Goal: Task Accomplishment & Management: Complete application form

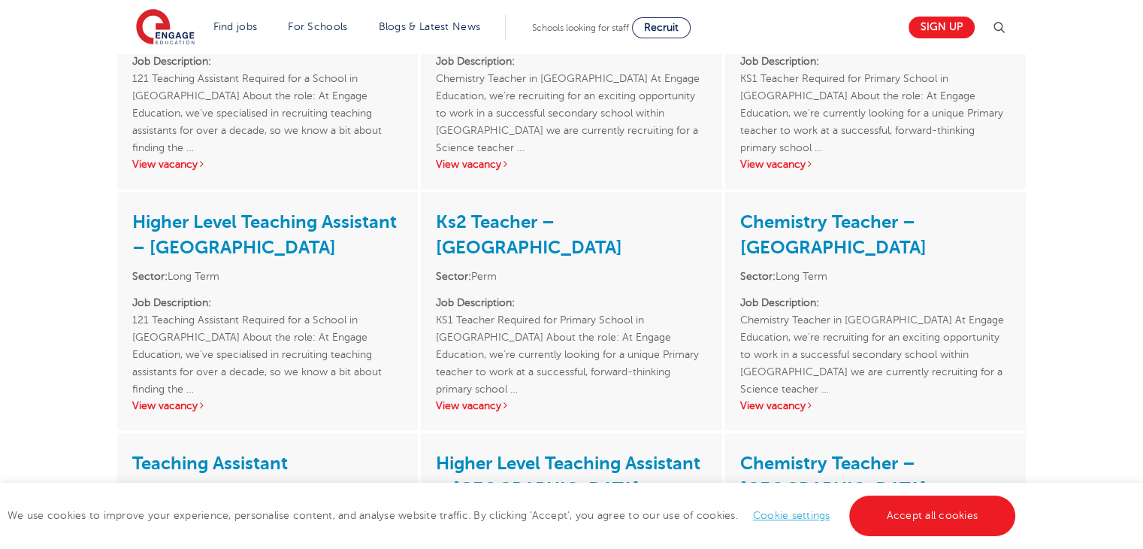
scroll to position [2045, 0]
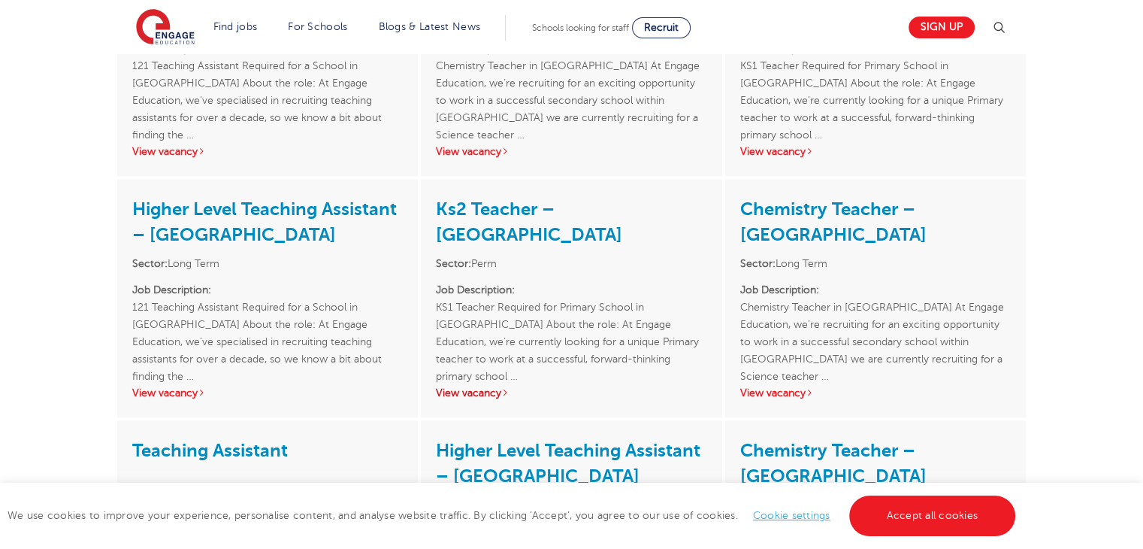
click at [493, 388] on link "View vacancy" at bounding box center [473, 392] width 74 height 11
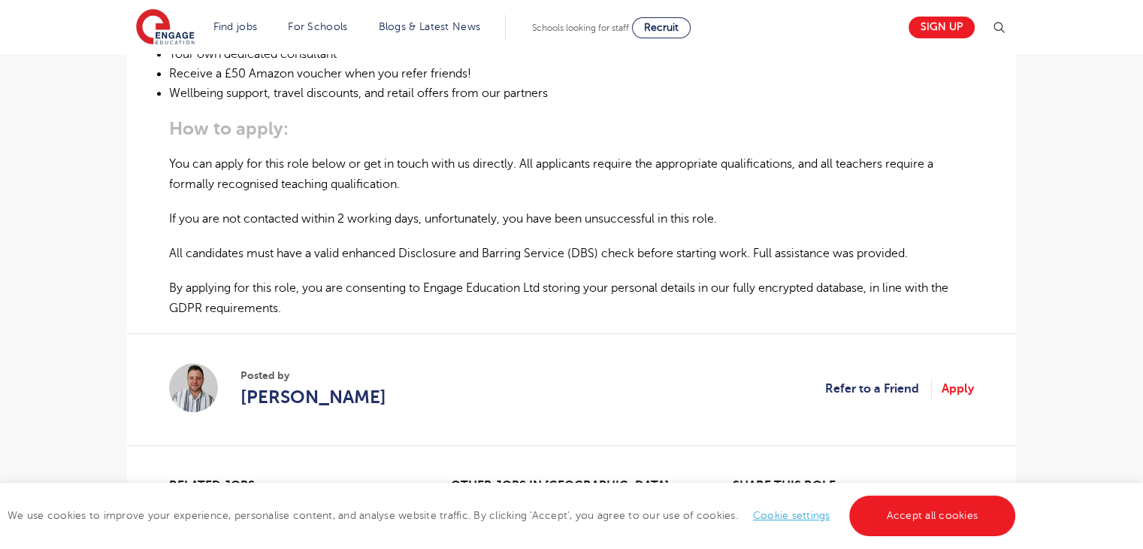
scroll to position [937, 0]
click at [958, 377] on link "Apply" at bounding box center [958, 387] width 32 height 20
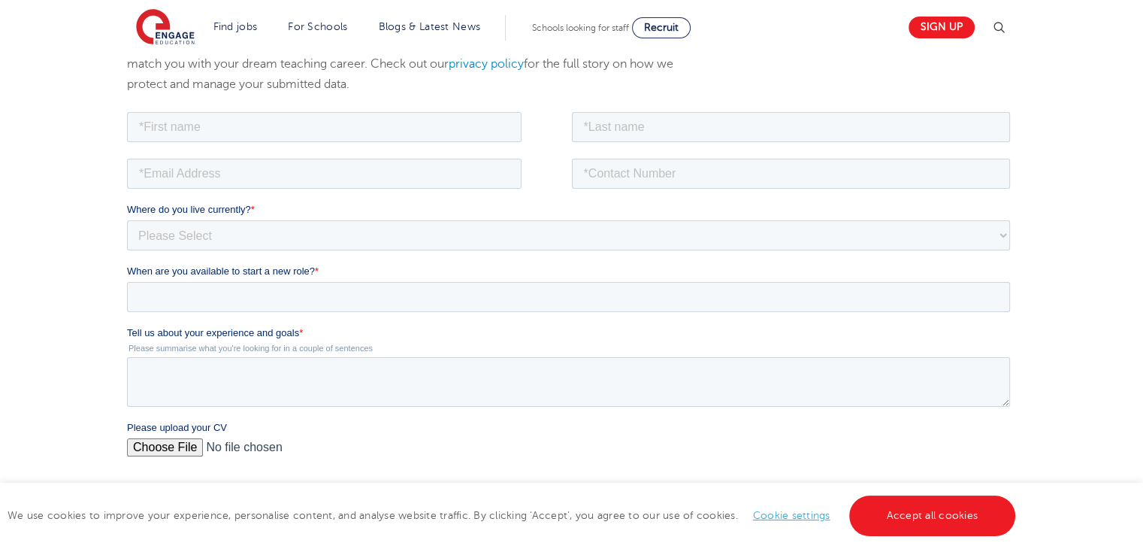
scroll to position [209, 0]
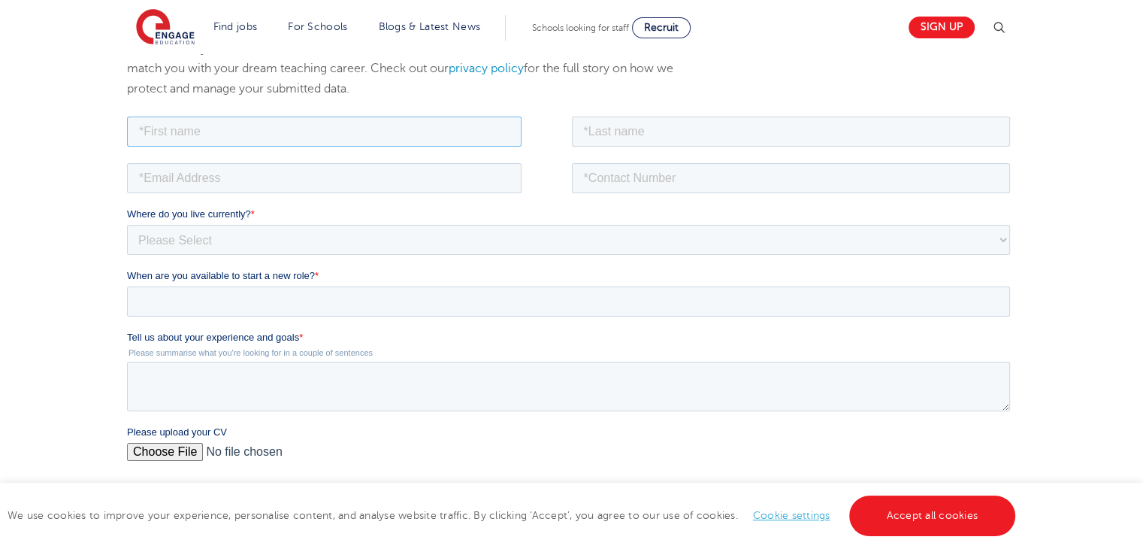
click at [198, 133] on input "text" at bounding box center [324, 131] width 395 height 30
type input "uche"
type input "azigbo"
type input "mmamma74@yahoo.com"
click at [529, 162] on div "mmamma74@yahoo.com" at bounding box center [346, 177] width 439 height 30
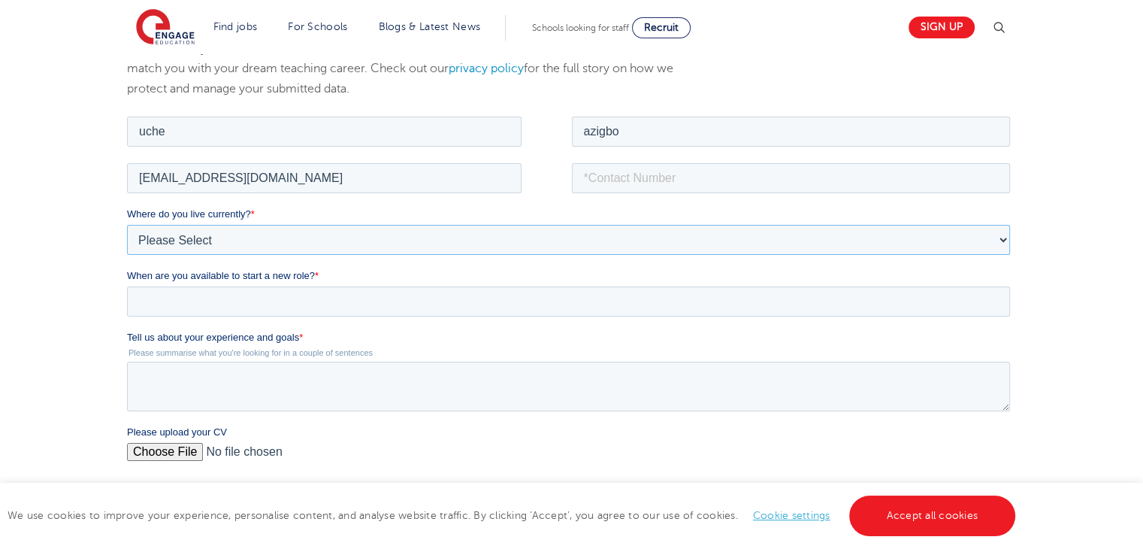
click at [240, 238] on select "Please Select UK Canada Ireland Australia New Zealand Europe USA South Africa J…" at bounding box center [568, 239] width 883 height 30
select select "UK"
click at [127, 224] on select "Please Select UK Canada Ireland Australia New Zealand Europe USA South Africa J…" at bounding box center [568, 239] width 883 height 30
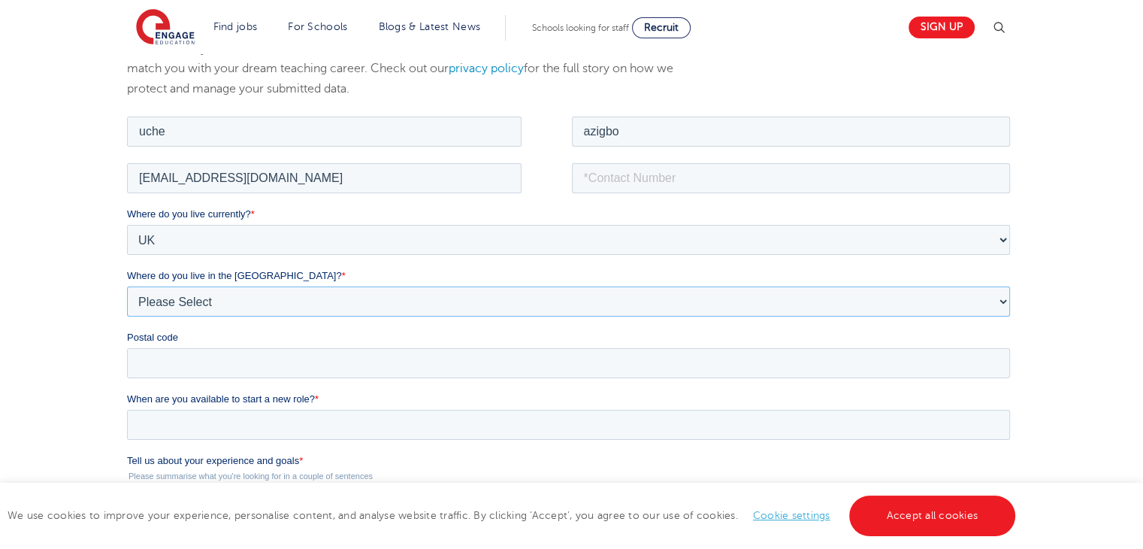
click at [223, 298] on select "Please Select Overseas Barnsley Bedfordshire Berkshire Bournemouth Bracknell Fo…" at bounding box center [568, 301] width 883 height 30
click at [206, 307] on select "Please Select Overseas Barnsley Bedfordshire Berkshire Bournemouth Bracknell Fo…" at bounding box center [568, 301] width 883 height 30
click at [233, 301] on select "Please Select Overseas Barnsley Bedfordshire Berkshire Bournemouth Bracknell Fo…" at bounding box center [568, 301] width 883 height 30
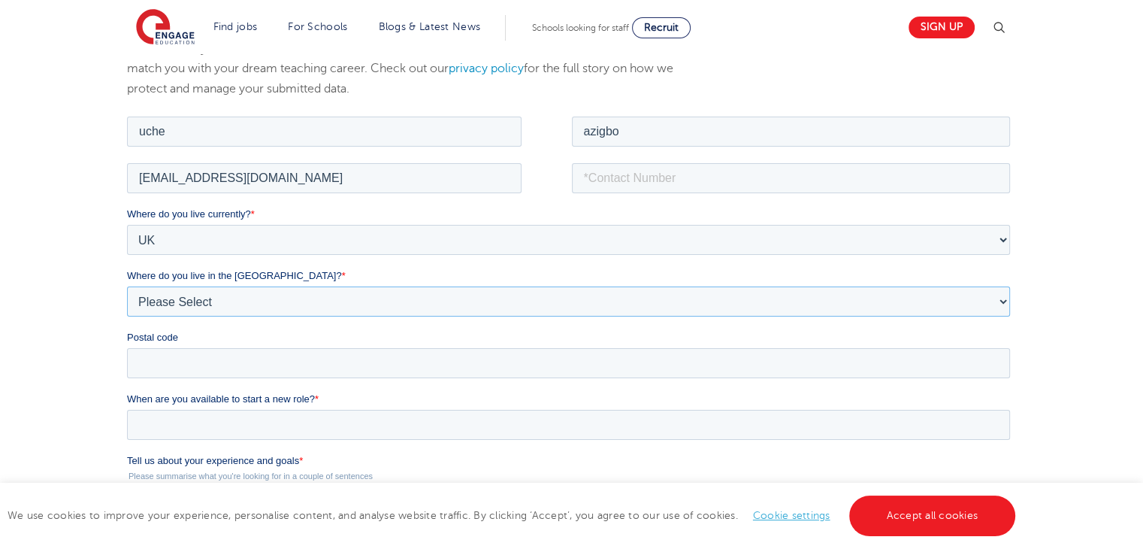
select select "City of London"
click at [127, 286] on select "Please Select Overseas Barnsley Bedfordshire Berkshire Bournemouth Bracknell Fo…" at bounding box center [568, 301] width 883 height 30
click at [307, 359] on input "Postal code" at bounding box center [568, 362] width 883 height 30
type input "E10 5TJ"
type input "07828676639"
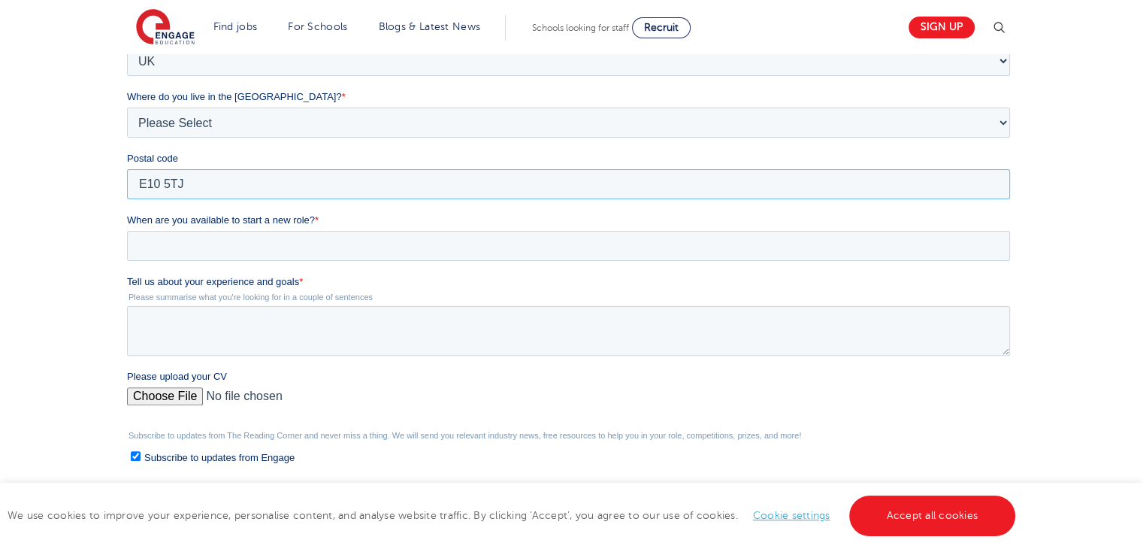
scroll to position [386, 0]
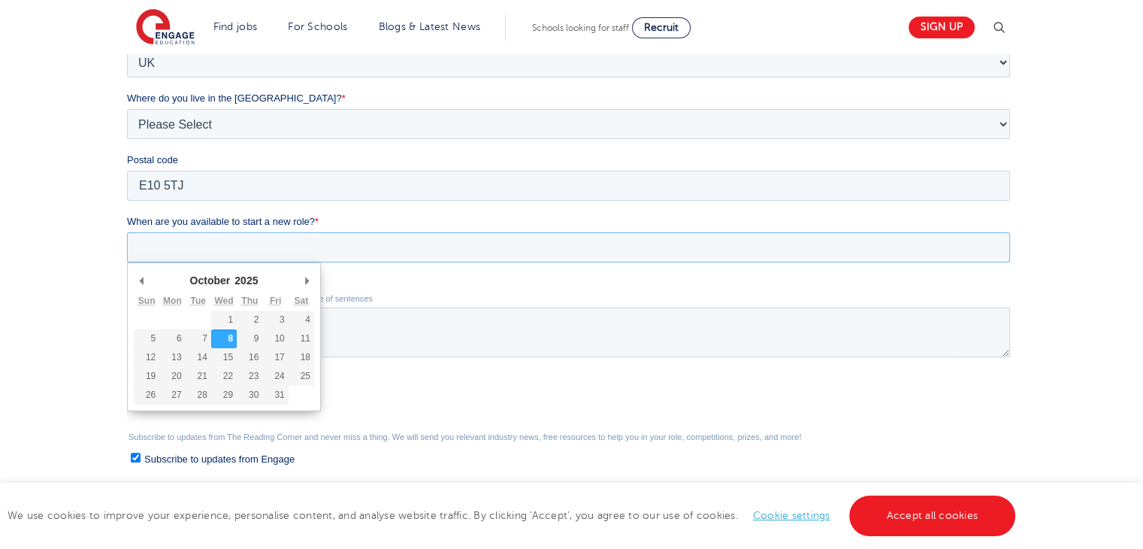
click at [280, 258] on input "When are you available to start a new role? *" at bounding box center [568, 247] width 883 height 30
type div "2025-10-13"
type input "2025/10/13"
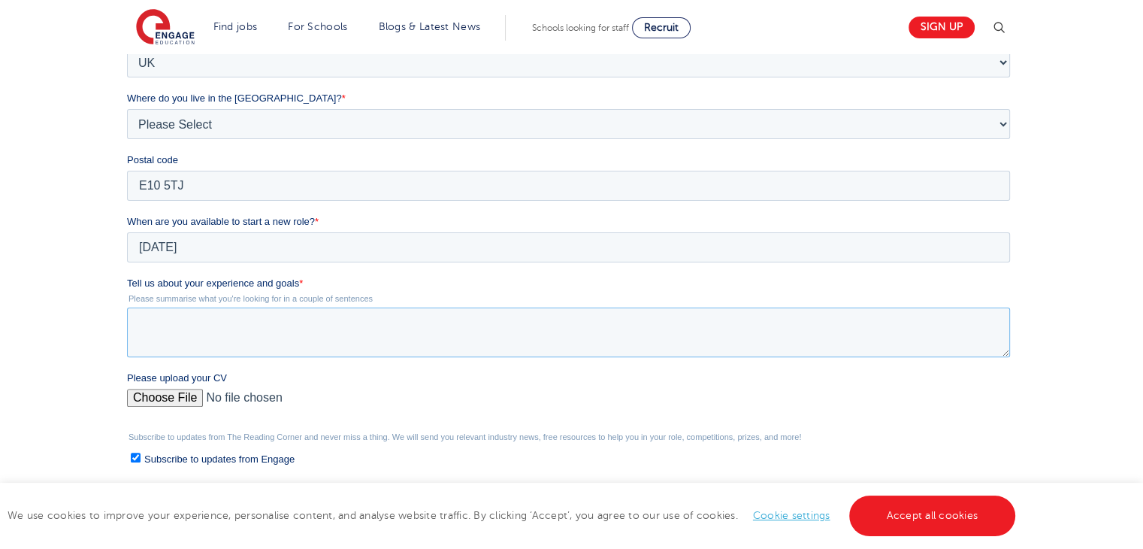
click at [177, 334] on textarea "Tell us about your experience and goals *" at bounding box center [568, 332] width 883 height 50
paste textarea "I bring a strong and varied background in educational leadership, having served…"
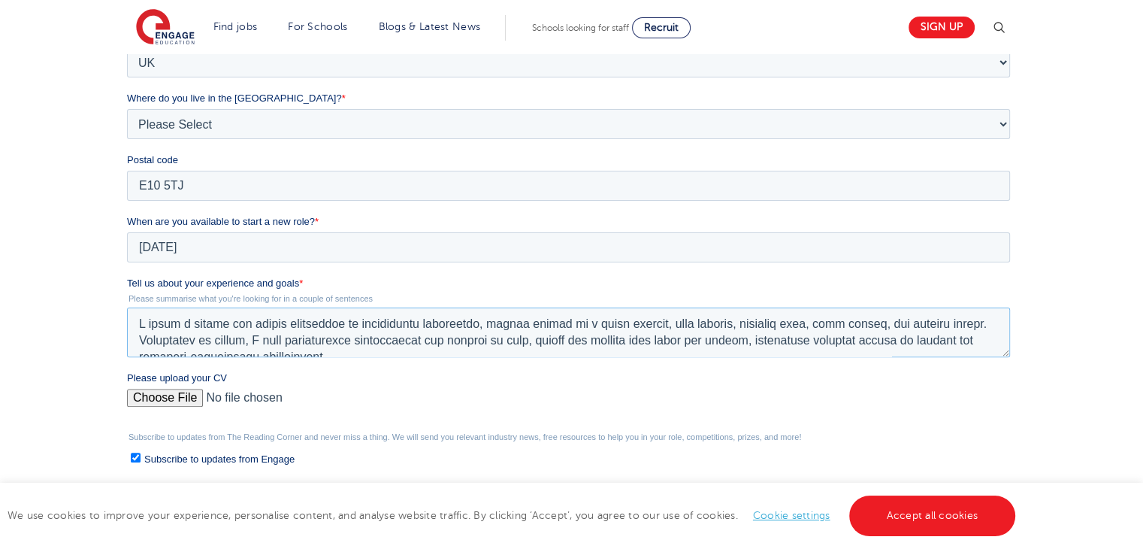
scroll to position [238, 0]
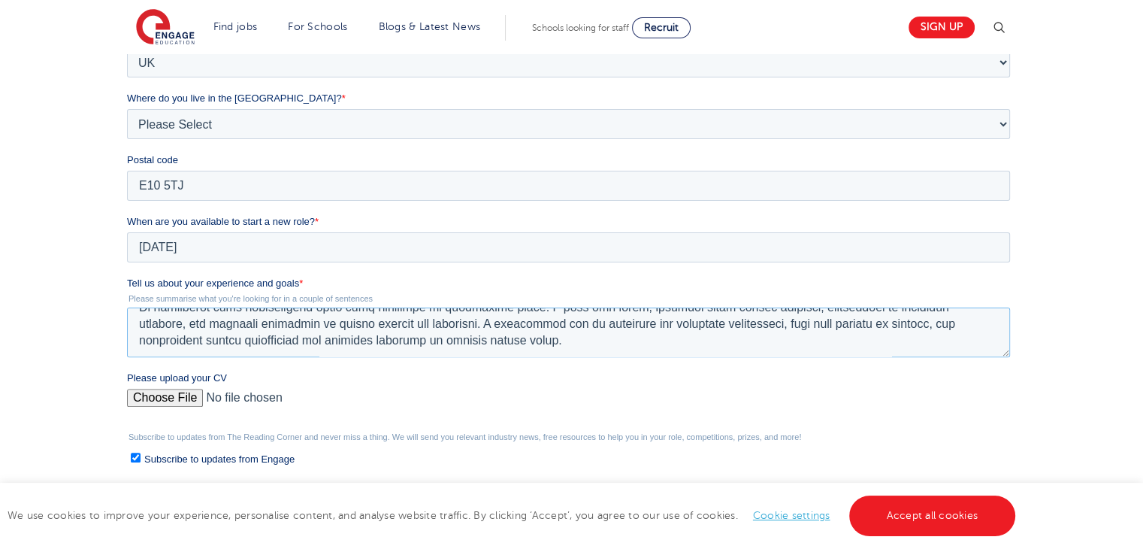
click at [568, 329] on textarea "Tell us about your experience and goals *" at bounding box center [568, 332] width 883 height 50
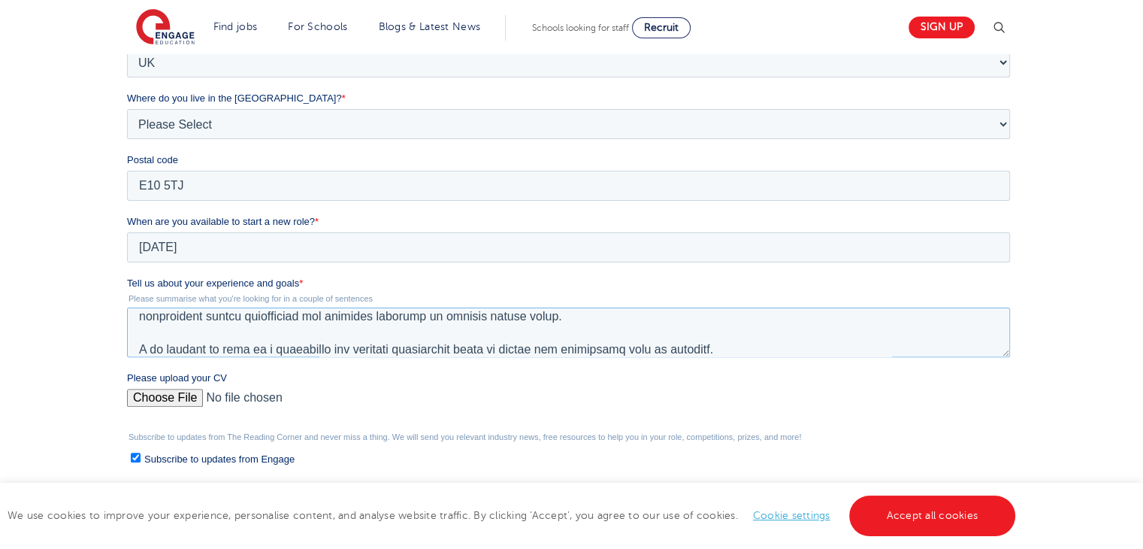
scroll to position [271, 0]
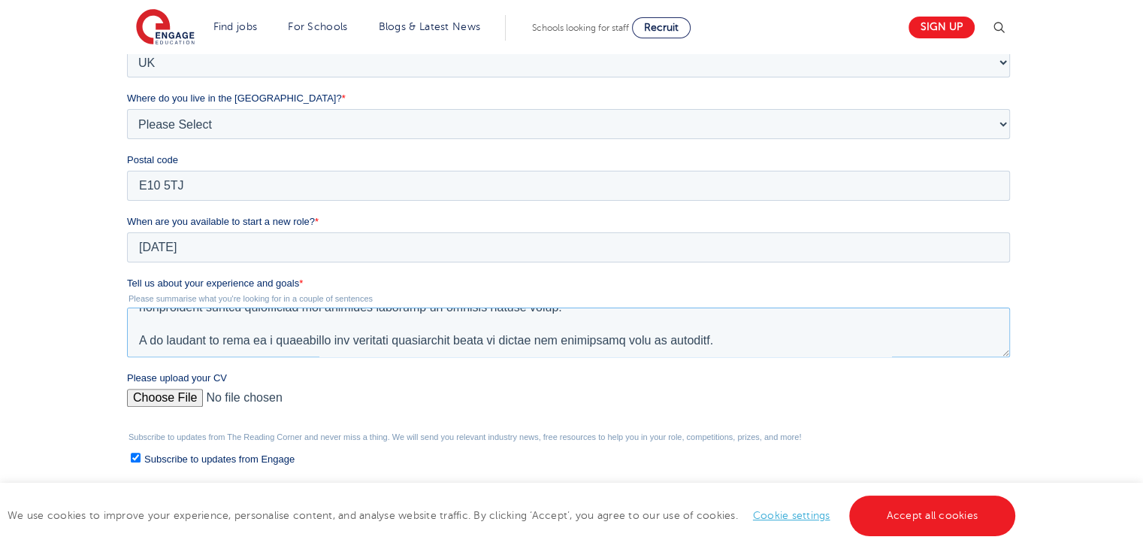
type textarea "I bring a strong and varied background in educational leadership, having served…"
click at [160, 394] on input "Please upload your CV" at bounding box center [568, 404] width 883 height 30
click at [164, 393] on input "Please upload your CV" at bounding box center [568, 404] width 883 height 30
type input "C:\fakepath\Uche Azigbo CV.docx"
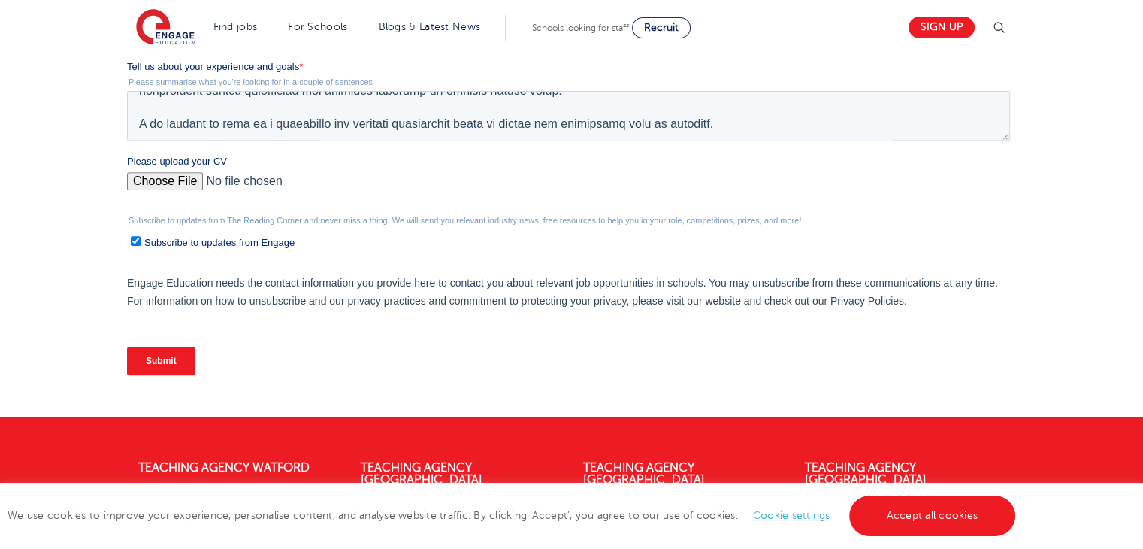
scroll to position [604, 0]
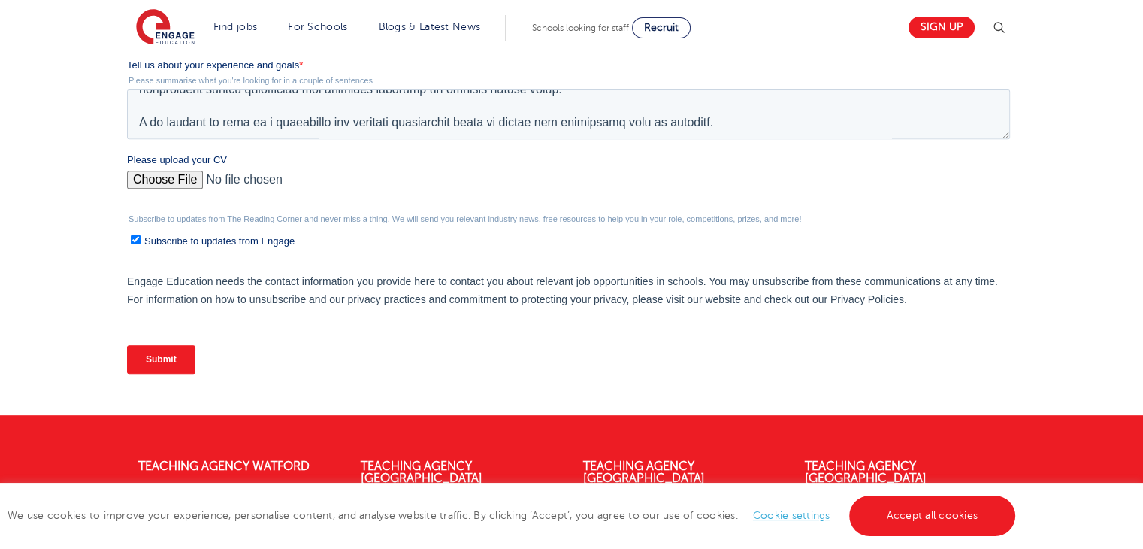
click at [162, 356] on input "Submit" at bounding box center [161, 359] width 68 height 29
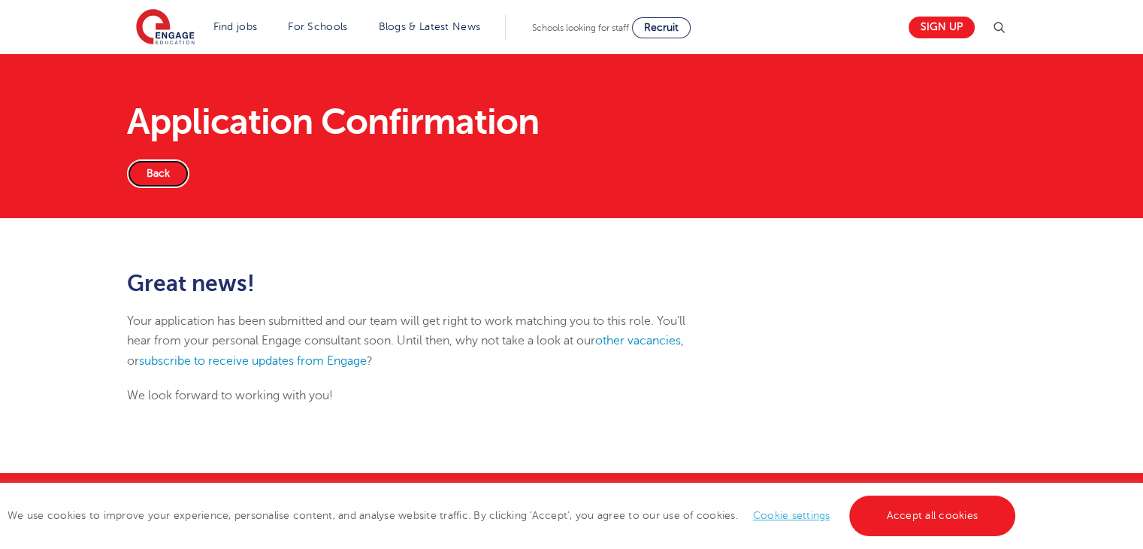
click at [163, 172] on link "Back" at bounding box center [158, 173] width 62 height 29
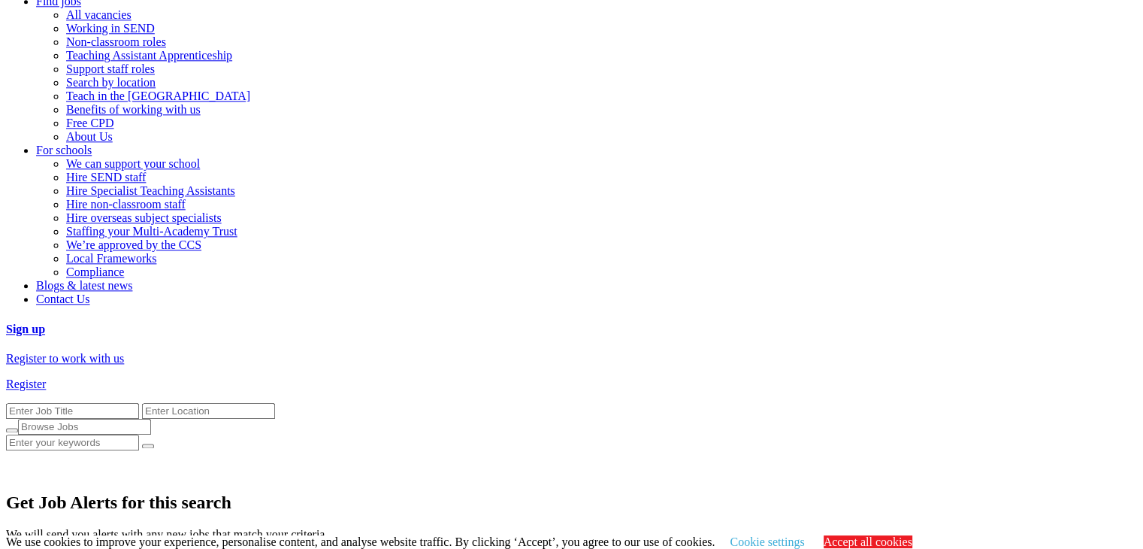
scroll to position [1722, 0]
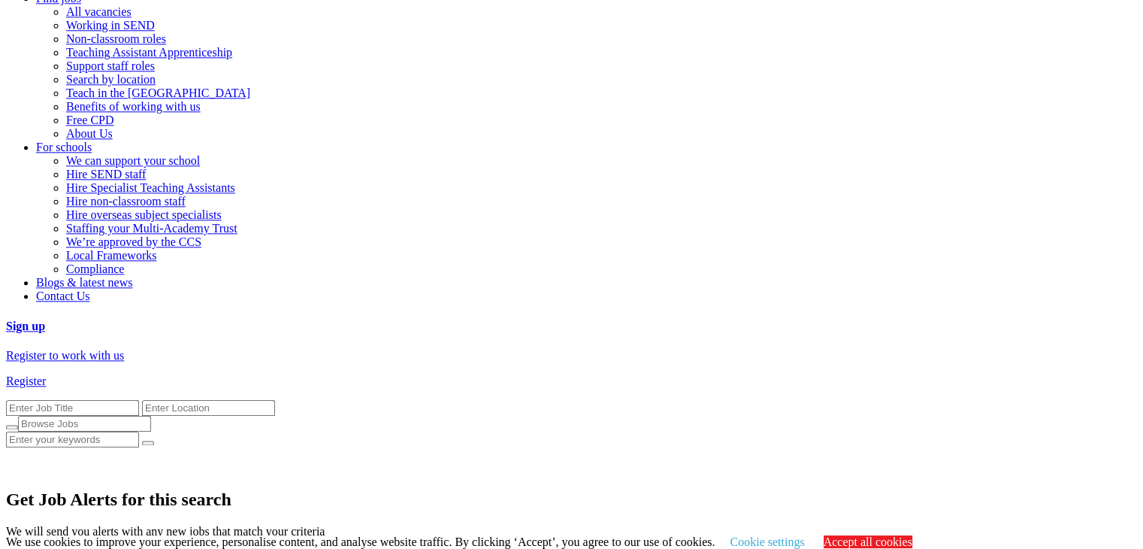
type input "[GEOGRAPHIC_DATA]"
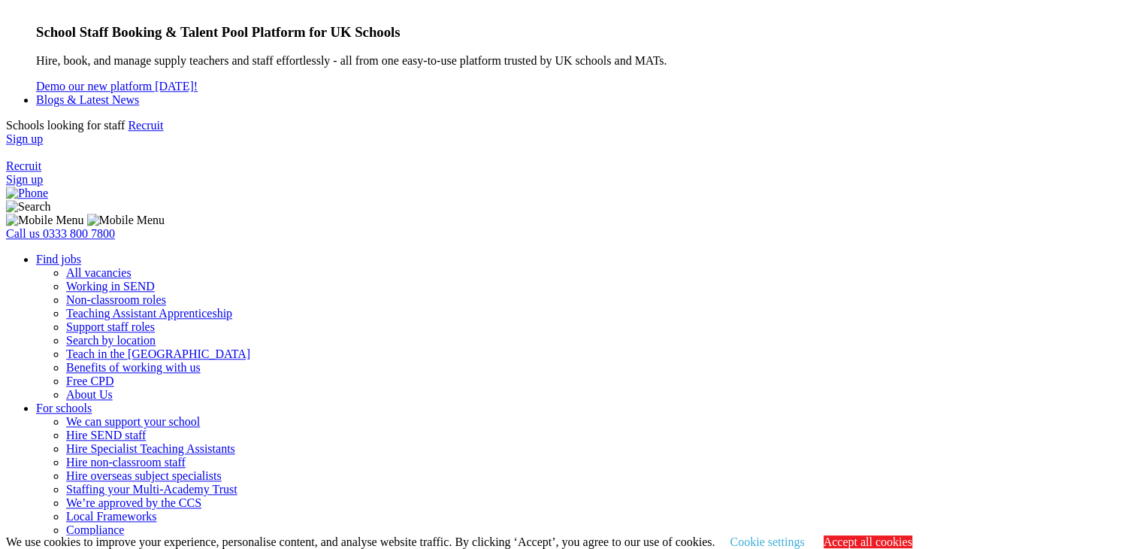
scroll to position [1334, 0]
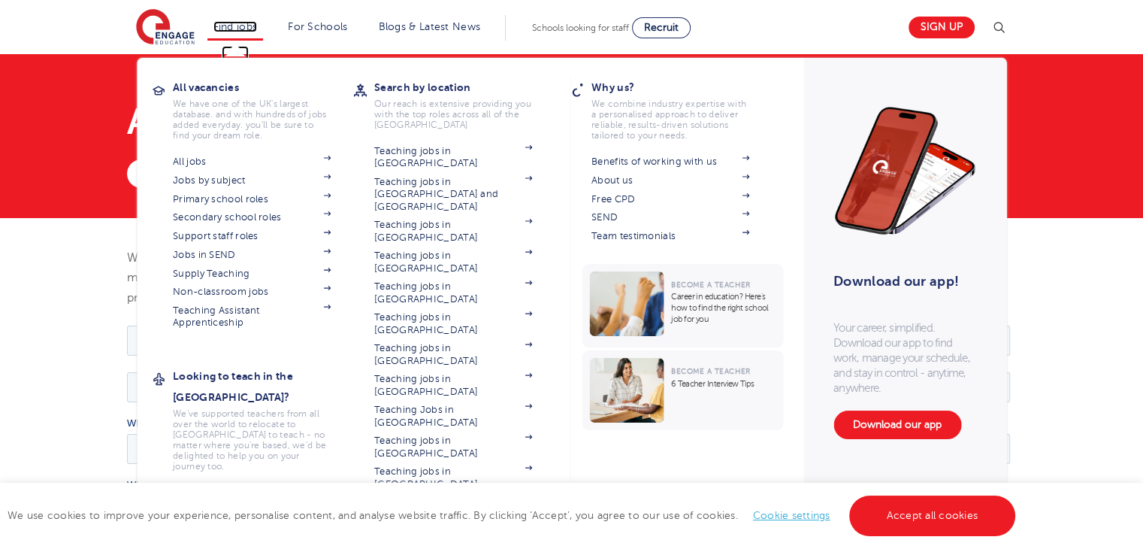
click at [243, 26] on link "Find jobs" at bounding box center [236, 26] width 44 height 11
